Goal: Information Seeking & Learning: Learn about a topic

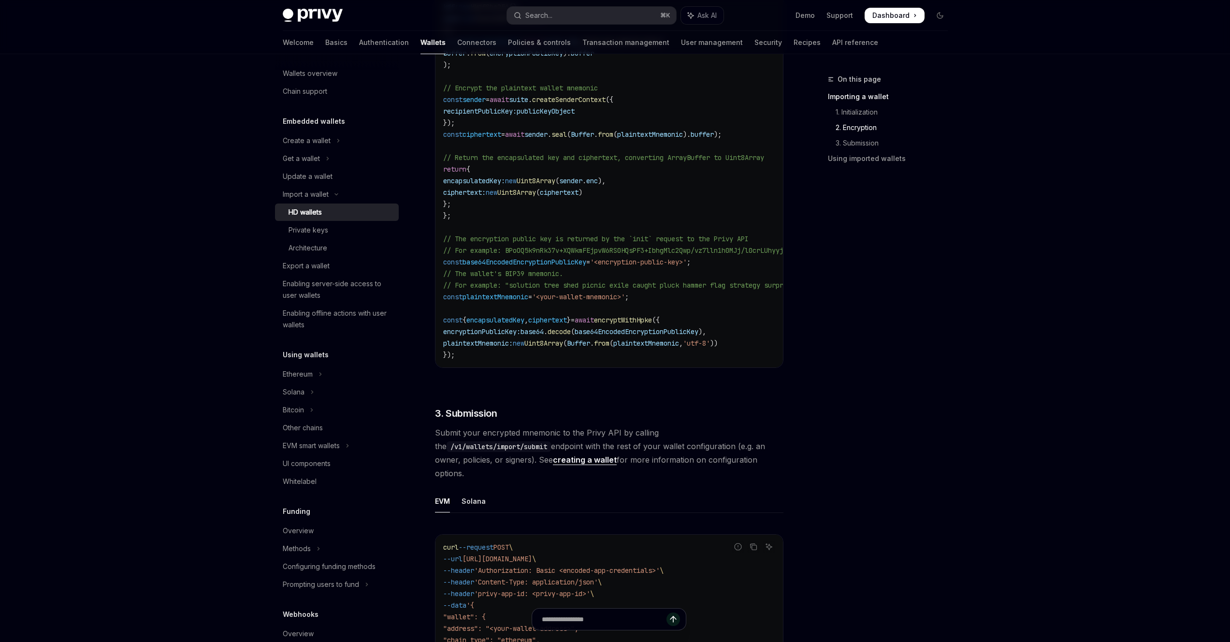
scroll to position [1163, 0]
click at [338, 226] on div "Private keys" at bounding box center [341, 230] width 104 height 12
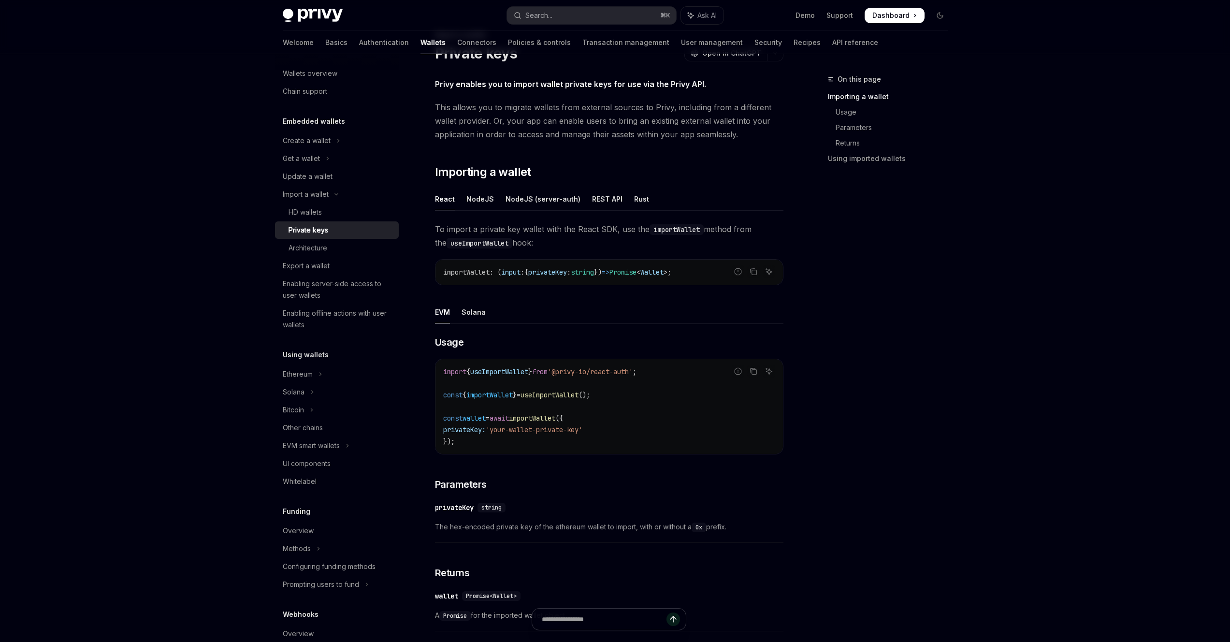
scroll to position [51, 0]
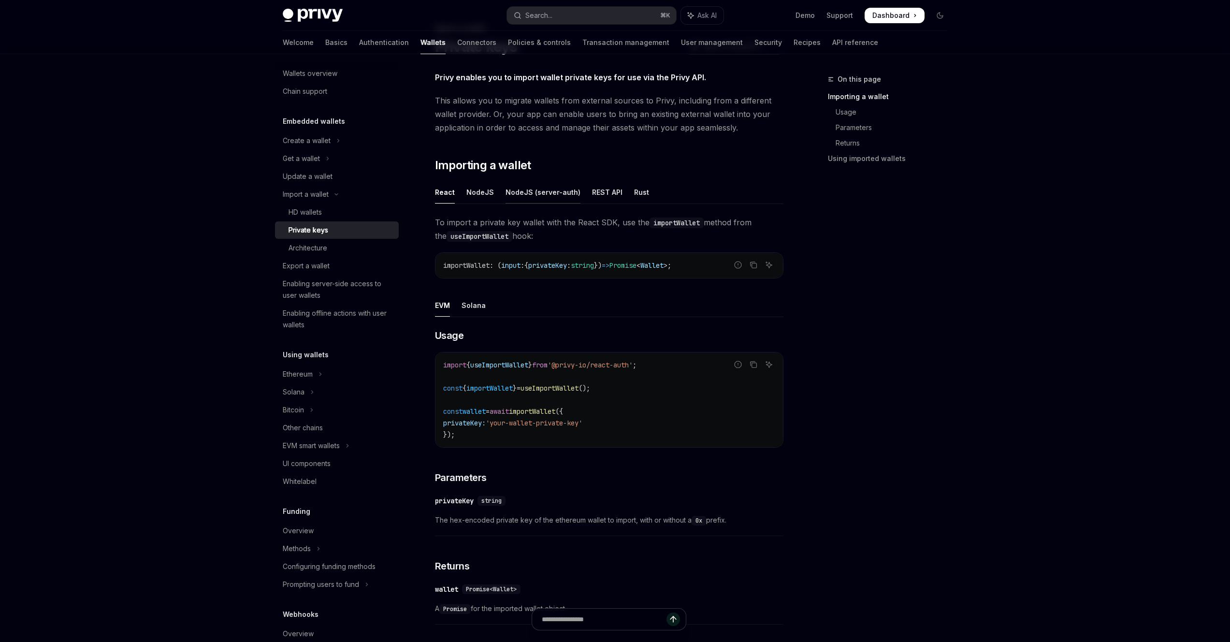
click at [551, 198] on div "NodeJS (server-auth)" at bounding box center [543, 192] width 75 height 23
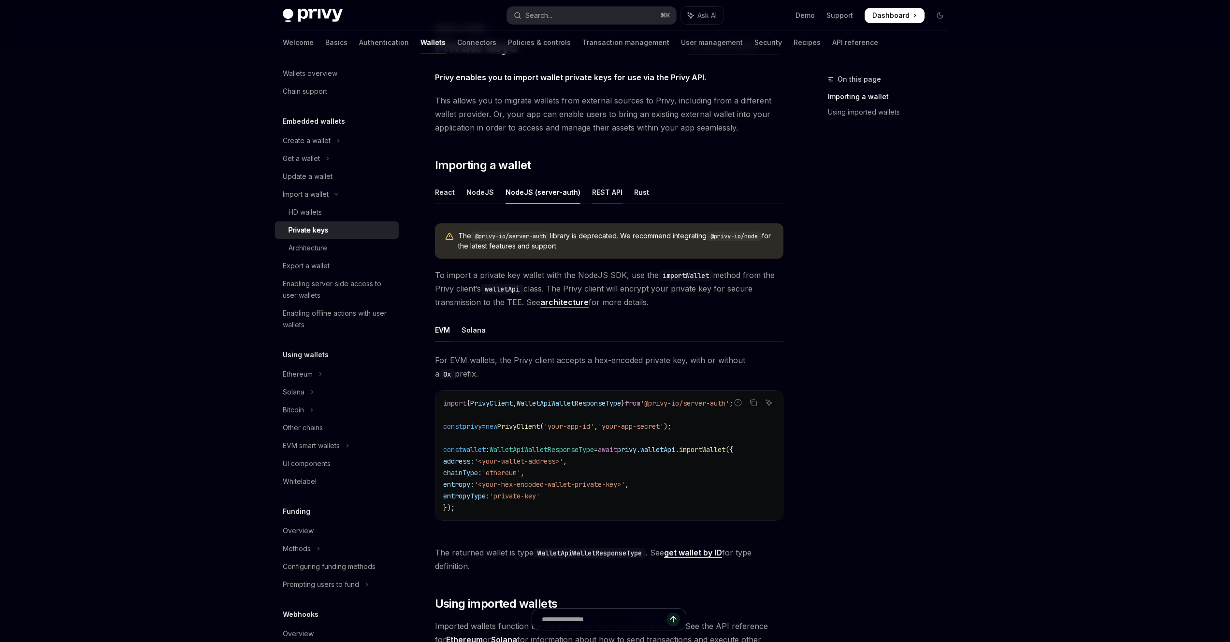
click at [607, 193] on div "REST API" at bounding box center [607, 192] width 30 height 23
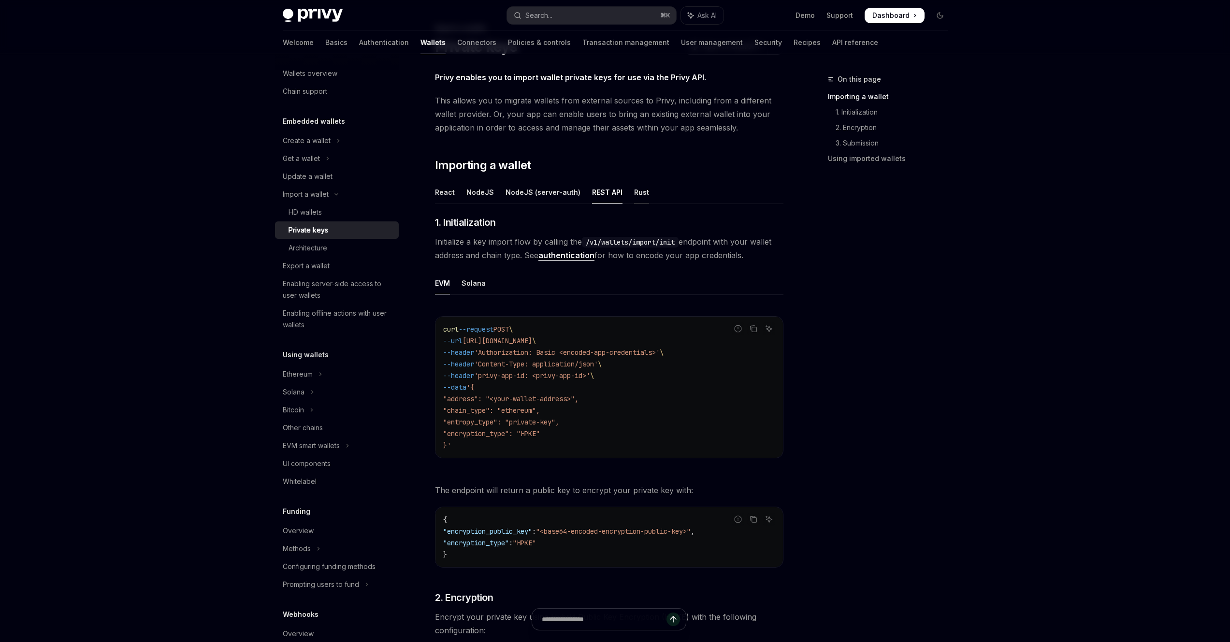
click at [635, 194] on div "Rust" at bounding box center [641, 192] width 15 height 23
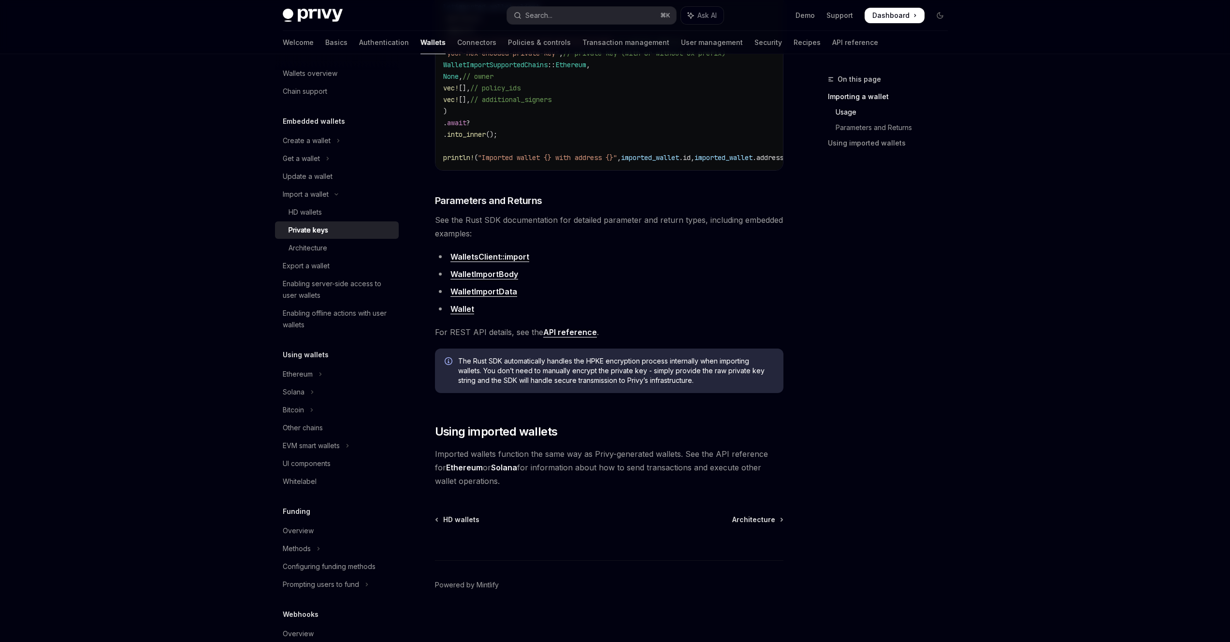
scroll to position [424, 0]
click at [318, 252] on div "Architecture" at bounding box center [308, 248] width 39 height 12
type textarea "*"
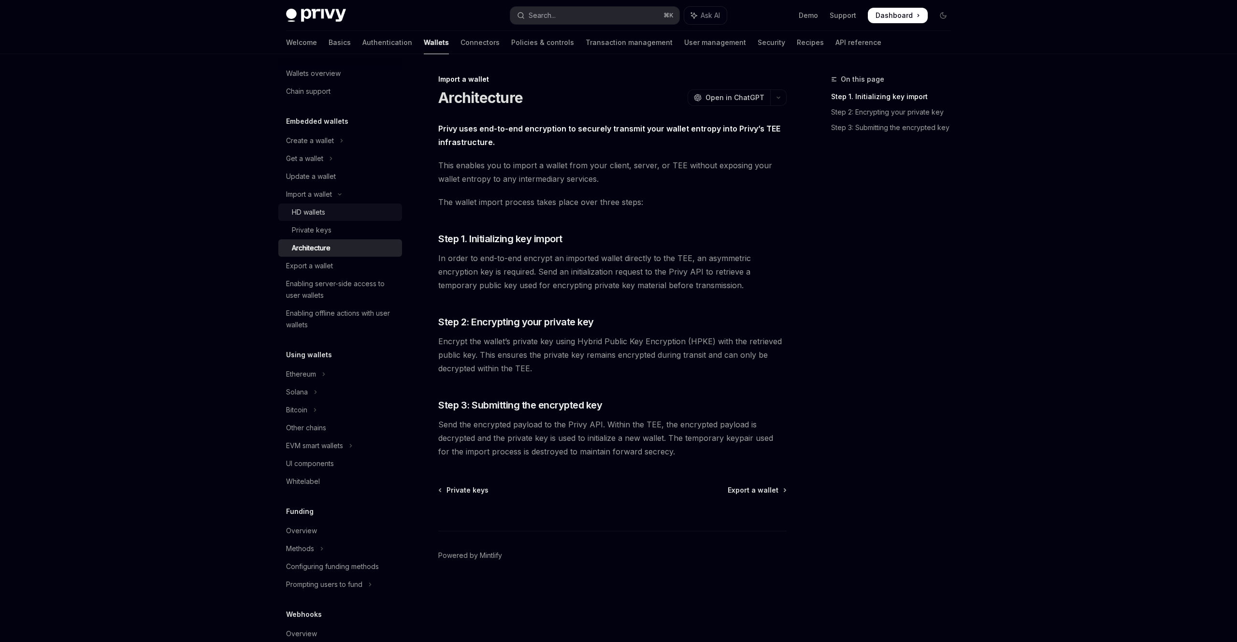
click at [316, 217] on div "HD wallets" at bounding box center [308, 212] width 33 height 12
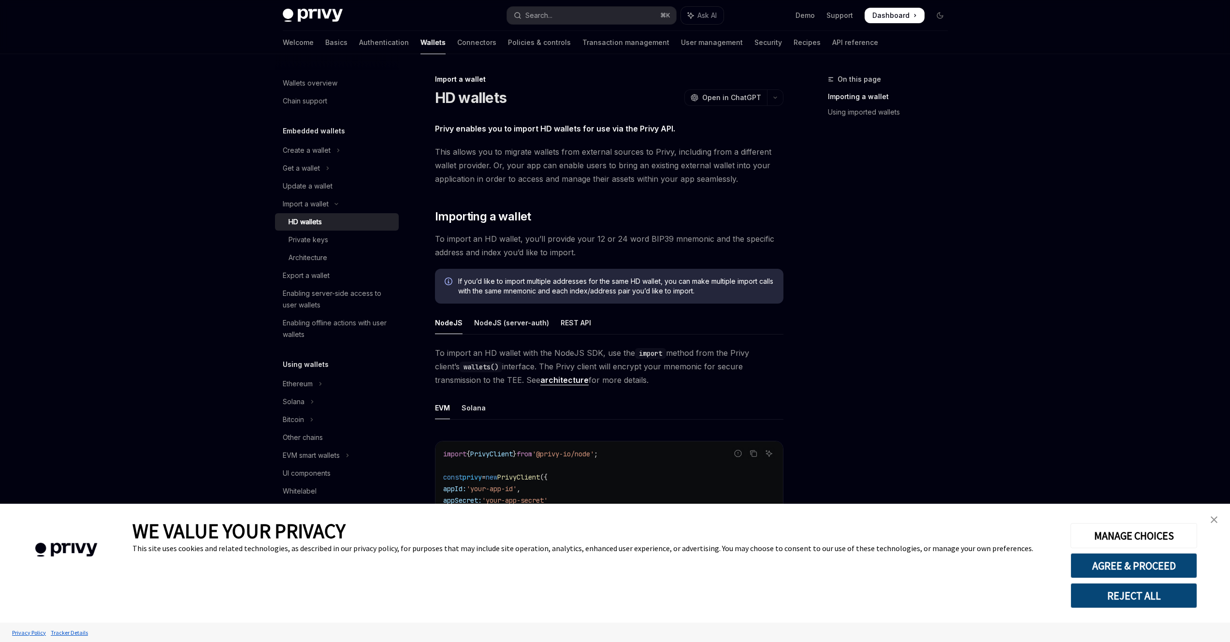
type textarea "*"
